Goal: Information Seeking & Learning: Learn about a topic

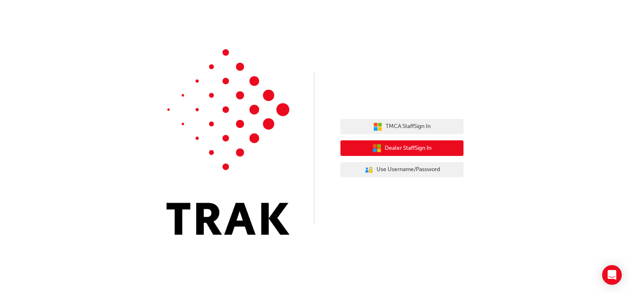
click at [402, 148] on span "Dealer Staff Sign In" at bounding box center [408, 148] width 47 height 9
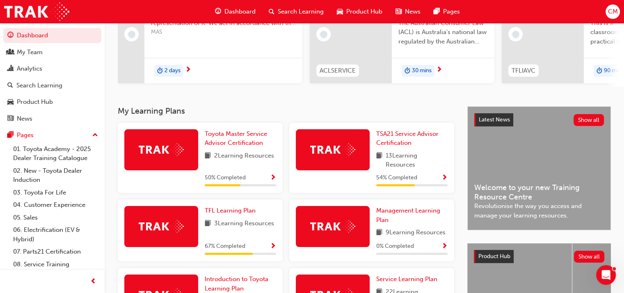
scroll to position [123, 0]
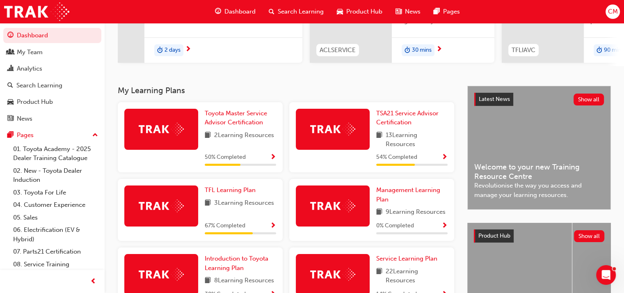
click at [351, 124] on div at bounding box center [333, 129] width 74 height 41
click at [401, 118] on span "TSA21 Service Advisor Certification" at bounding box center [407, 118] width 62 height 17
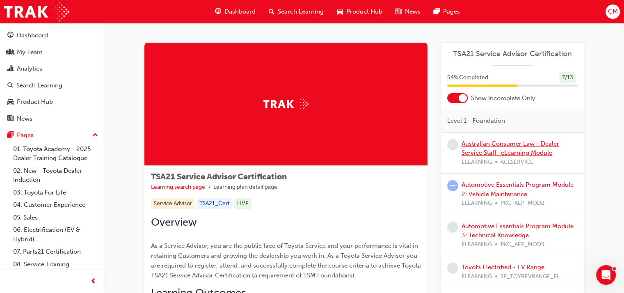
click at [500, 144] on link "Australian Consumer Law - Dealer Service Staff- eLearning Module" at bounding box center [511, 148] width 98 height 17
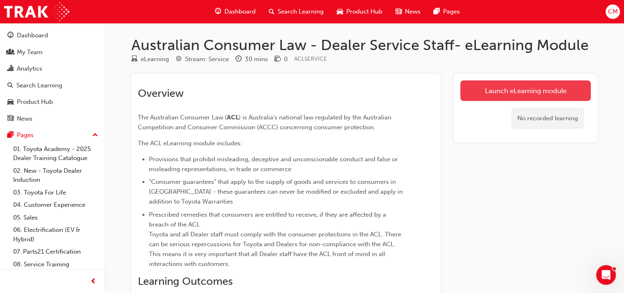
click at [531, 89] on link "Launch eLearning module" at bounding box center [526, 90] width 131 height 21
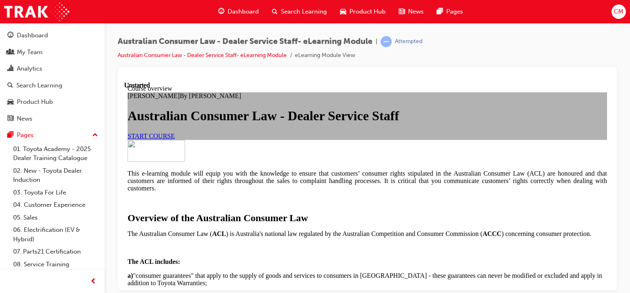
click at [175, 139] on span "START COURSE" at bounding box center [151, 135] width 47 height 7
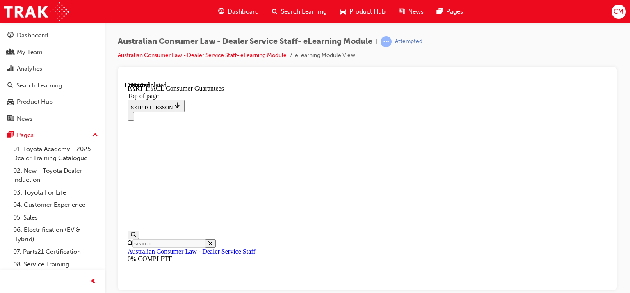
scroll to position [1339, 0]
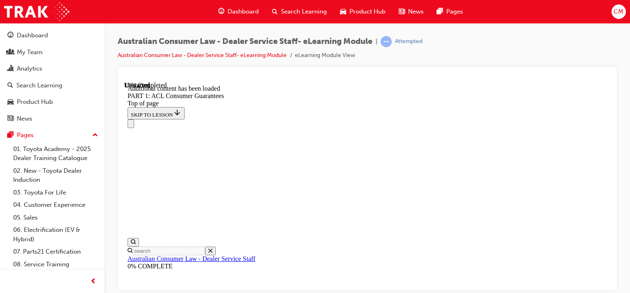
scroll to position [1611, 0]
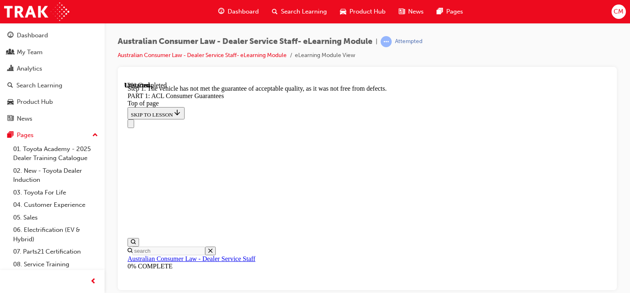
scroll to position [1693, 0]
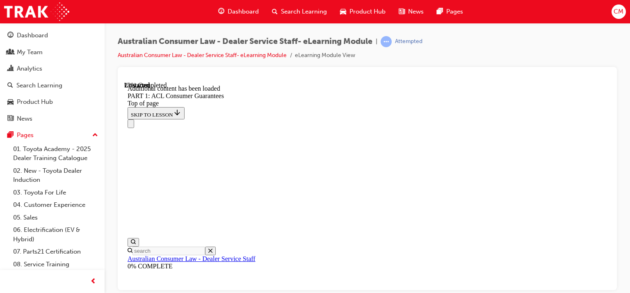
scroll to position [2187, 0]
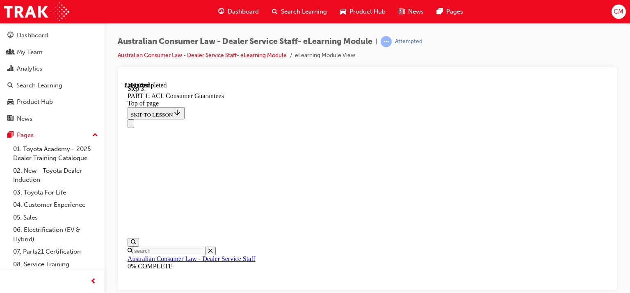
scroll to position [1652, 0]
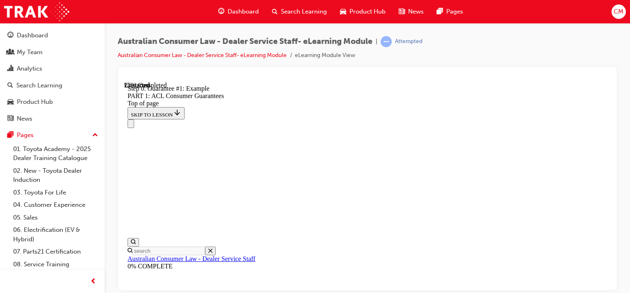
scroll to position [1693, 0]
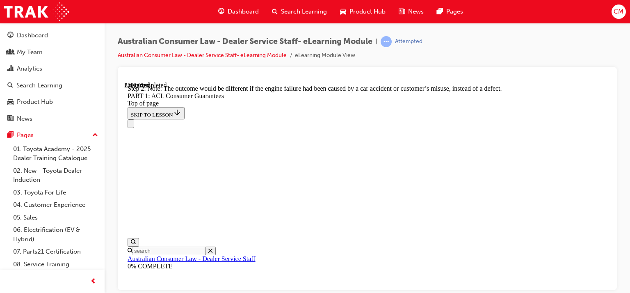
scroll to position [1652, 0]
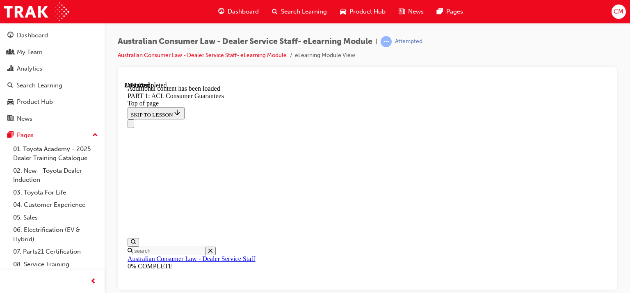
scroll to position [2722, 0]
